Goal: Transaction & Acquisition: Purchase product/service

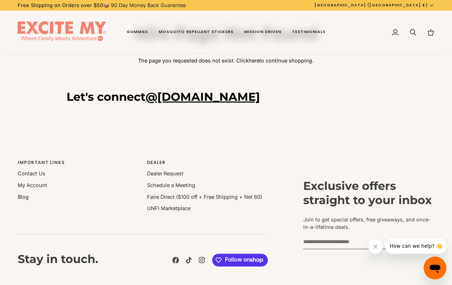
scroll to position [112, 0]
